Goal: Transaction & Acquisition: Purchase product/service

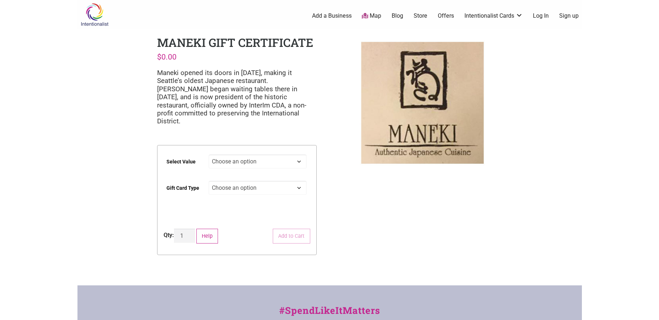
click at [293, 154] on select "Choose an option $25 $50 $100 $200 $500" at bounding box center [258, 161] width 98 height 14
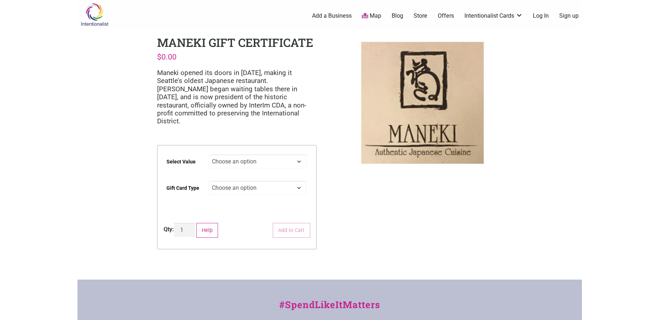
click at [297, 154] on select "Choose an option $25 $50 $100 $200 $500" at bounding box center [258, 161] width 98 height 14
click at [209, 154] on select "Choose an option $25 $50 $100 $200 $500" at bounding box center [258, 161] width 98 height 14
select select "$100"
click at [242, 154] on select "Choose an option $25 $50 $100 $200 $500" at bounding box center [258, 161] width 98 height 14
click at [242, 156] on select "Choose an option $25 $50 $100 $200 $500" at bounding box center [258, 161] width 98 height 14
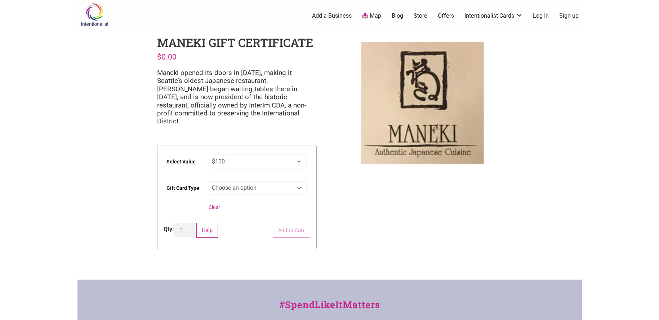
click at [262, 181] on select "Choose an option Physical" at bounding box center [258, 188] width 98 height 14
click at [209, 181] on select "Choose an option Physical" at bounding box center [258, 188] width 98 height 14
click at [235, 154] on select "Choose an option $25 $50 $100 $200 $500" at bounding box center [258, 161] width 98 height 14
click at [209, 154] on select "Choose an option $25 $50 $100 $200 $500" at bounding box center [258, 161] width 98 height 14
click at [257, 181] on select "Choose an option Physical" at bounding box center [258, 188] width 98 height 14
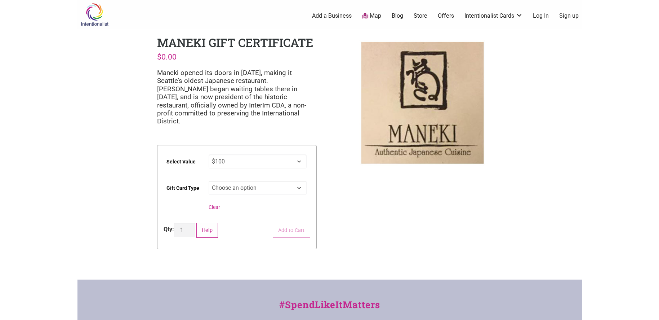
select select "Physical"
click at [209, 181] on select "Choose an option Physical" at bounding box center [258, 188] width 98 height 14
select select "$100"
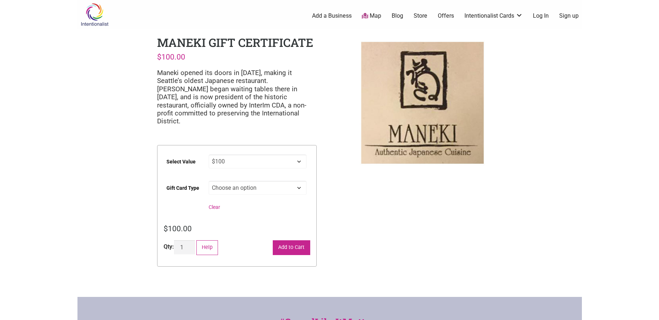
click at [285, 240] on button "Add to Cart" at bounding box center [291, 247] width 37 height 15
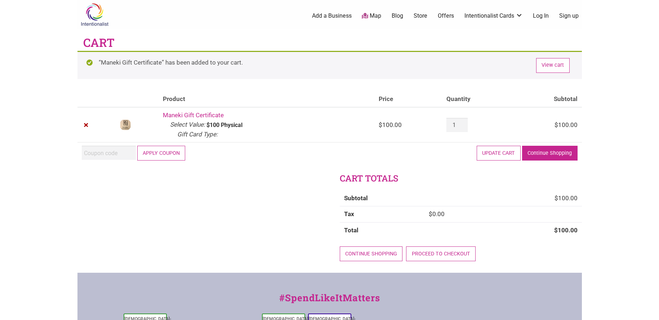
click at [542, 155] on link "Continue Shopping" at bounding box center [550, 153] width 56 height 15
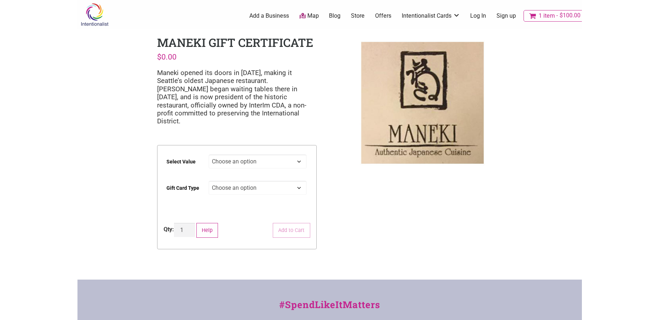
click at [301, 154] on select "Choose an option $25 $50 $100 $200 $500" at bounding box center [258, 161] width 98 height 14
click at [209, 154] on select "Choose an option $25 $50 $100 $200 $500" at bounding box center [258, 161] width 98 height 14
select select "$50"
click at [293, 181] on select "Choose an option Physical" at bounding box center [258, 188] width 98 height 14
select select "Physical"
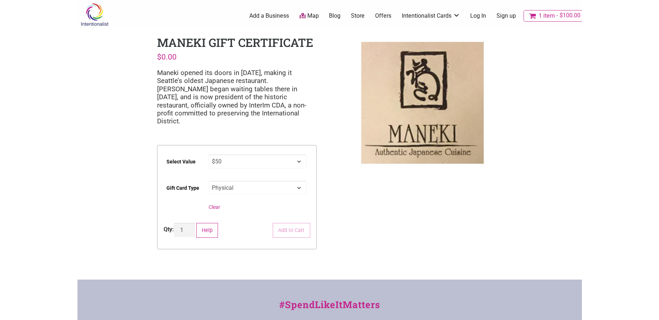
click at [209, 181] on select "Choose an option Physical" at bounding box center [258, 188] width 98 height 14
select select "$50"
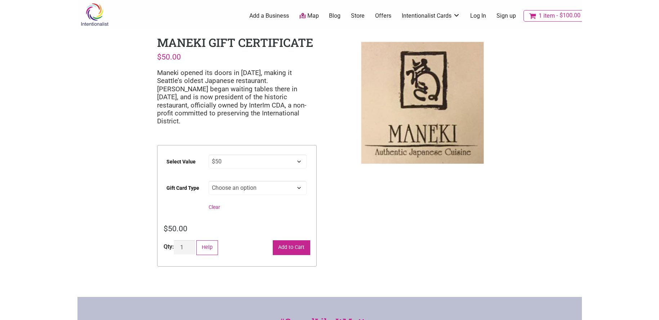
click at [288, 240] on button "Add to Cart" at bounding box center [291, 247] width 37 height 15
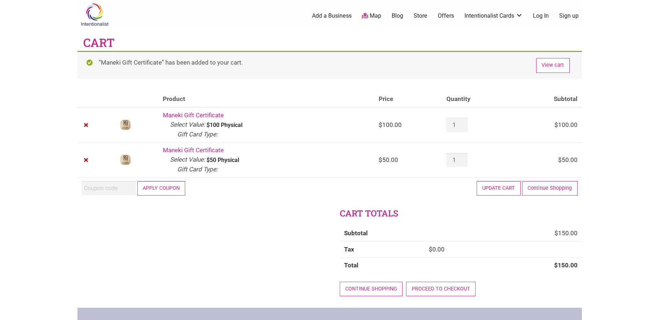
scroll to position [36, 0]
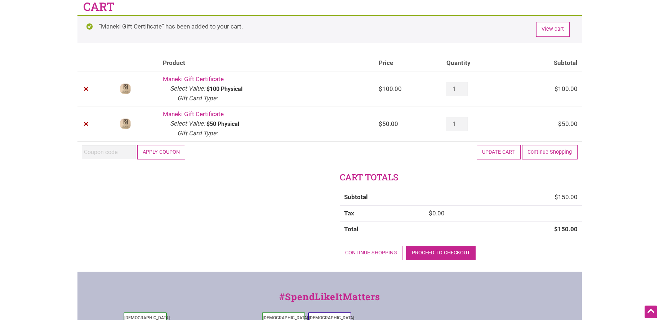
click at [439, 254] on link "Proceed to checkout" at bounding box center [441, 252] width 70 height 15
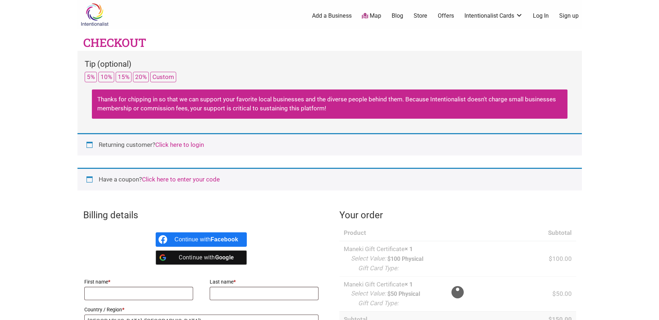
select select "WA"
